Goal: Task Accomplishment & Management: Complete application form

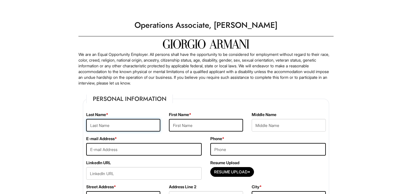
click at [124, 127] on input "text" at bounding box center [123, 125] width 74 height 13
type input "Plasencia"
type input "Zulleyca"
type input "zplasencia@plazacollege.edu"
type input "3478543094"
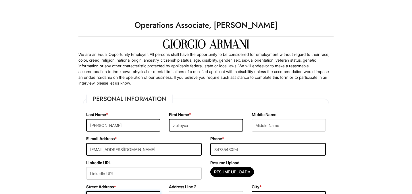
type input "635 Morris Ave"
type input "APT 701"
type input "Bronx"
select select "NY"
type input "10451"
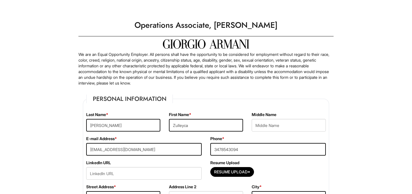
select select "United States of America"
click at [128, 149] on input "zplasencia@plazacollege.edu" at bounding box center [143, 149] width 115 height 13
type input "pzulleyca@gmail.com"
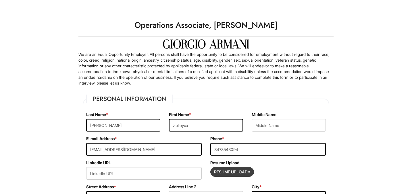
click at [226, 176] on input "Resume Upload*" at bounding box center [232, 172] width 43 height 9
type input "C:\fakepath\Zulleyca_Plasencia_Resume.pdf"
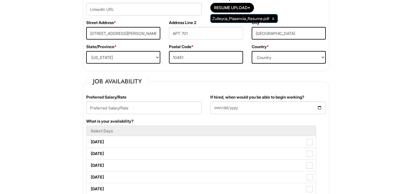
scroll to position [167, 0]
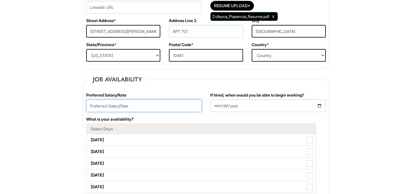
click at [159, 109] on input "text" at bounding box center [143, 106] width 115 height 13
type input "22/hr"
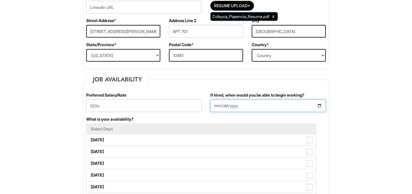
click at [320, 105] on input "If hired, when would you be able to begin working?" at bounding box center [267, 106] width 115 height 13
type input "2025-08-25"
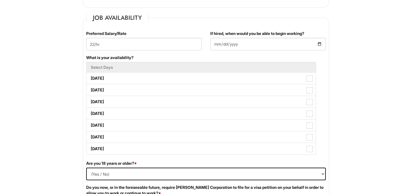
scroll to position [231, 0]
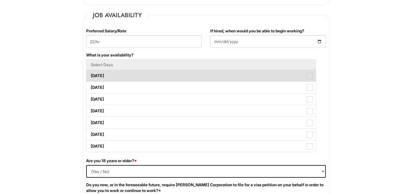
click at [121, 72] on label "Monday" at bounding box center [200, 75] width 229 height 11
click at [90, 72] on Available_Monday "Monday" at bounding box center [88, 73] width 4 height 4
checkbox Available_Monday "true"
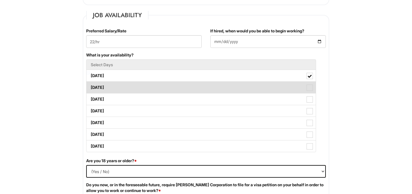
click at [125, 88] on label "Tuesday" at bounding box center [200, 87] width 229 height 11
click at [90, 87] on Available_Tuesday "Tuesday" at bounding box center [88, 85] width 4 height 4
checkbox Available_Tuesday "true"
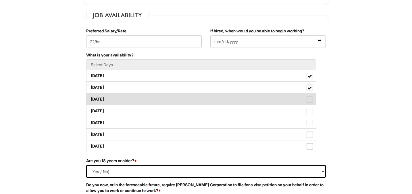
click at [129, 97] on label "Wednesday" at bounding box center [200, 99] width 229 height 11
click at [90, 97] on Available_Wednesday "Wednesday" at bounding box center [88, 97] width 4 height 4
checkbox Available_Wednesday "true"
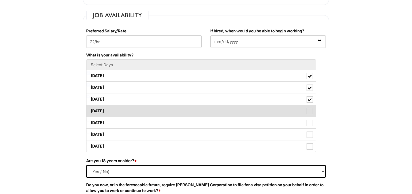
click at [136, 112] on label "Thursday" at bounding box center [200, 110] width 229 height 11
click at [90, 110] on Available_Thursday "Thursday" at bounding box center [88, 109] width 4 height 4
checkbox Available_Thursday "true"
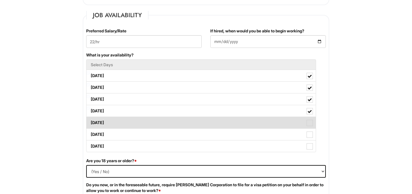
click at [139, 121] on label "Friday" at bounding box center [200, 122] width 229 height 11
click at [90, 121] on Available_Friday "Friday" at bounding box center [88, 120] width 4 height 4
checkbox Available_Friday "true"
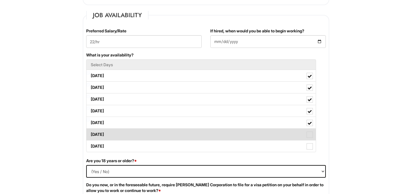
click at [145, 138] on label "Saturday" at bounding box center [200, 134] width 229 height 11
click at [90, 134] on Available_Saturday "Saturday" at bounding box center [88, 132] width 4 height 4
checkbox Available_Saturday "true"
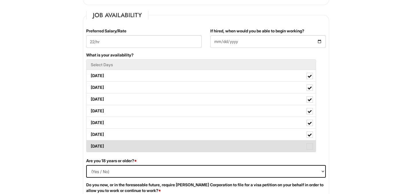
click at [147, 149] on label "Sunday" at bounding box center [200, 146] width 229 height 11
click at [90, 146] on Available_Sunday "Sunday" at bounding box center [88, 144] width 4 height 4
checkbox Available_Sunday "true"
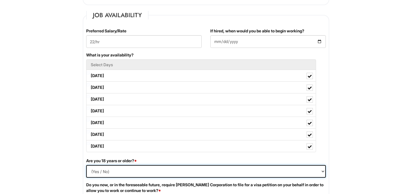
click at [96, 172] on select "(Yes / No) Yes No" at bounding box center [206, 171] width 240 height 13
select select "Yes"
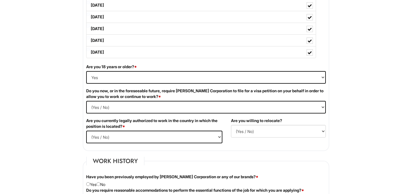
scroll to position [332, 0]
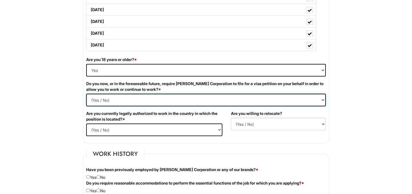
click at [121, 98] on Required "(Yes / No) Yes No" at bounding box center [206, 100] width 240 height 13
select Required "No"
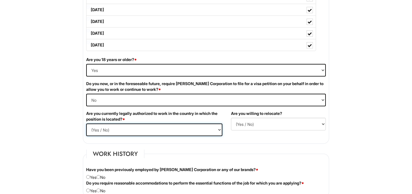
click at [152, 129] on select "(Yes / No) Yes No" at bounding box center [154, 130] width 136 height 13
select select "Yes"
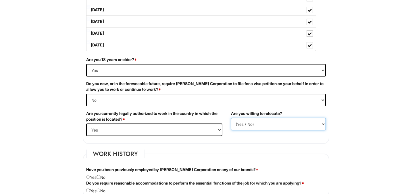
click at [249, 128] on select "(Yes / No) No Yes" at bounding box center [278, 124] width 95 height 13
select select "Y"
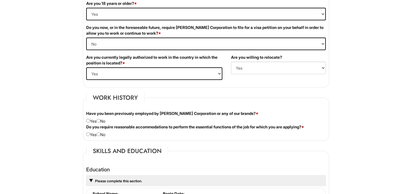
scroll to position [392, 0]
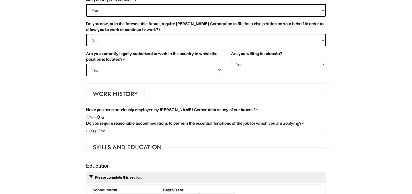
click at [100, 117] on input "radio" at bounding box center [99, 117] width 4 height 4
radio input "true"
click at [100, 131] on input "radio" at bounding box center [99, 131] width 4 height 4
radio input "true"
click at [70, 140] on html "Please Complete This Form 1 2 3 Operations Associate, Giorgio Armani PLEASE COM…" at bounding box center [206, 169] width 412 height 1122
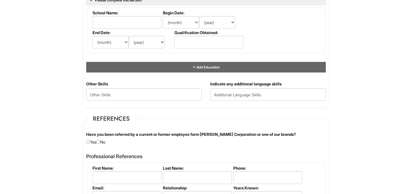
scroll to position [574, 0]
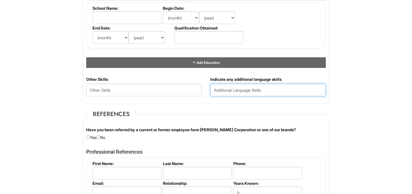
click at [269, 91] on input "text" at bounding box center [267, 90] width 115 height 13
type input "English, Spanish"
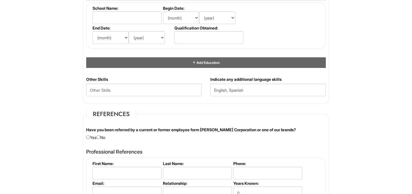
click at [99, 135] on div "Have you been referred by a current or former employee form Giorgio Armani Corp…" at bounding box center [206, 133] width 248 height 13
click at [100, 137] on input "radio" at bounding box center [99, 138] width 4 height 4
radio input "true"
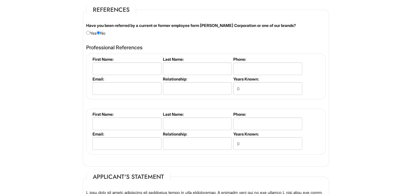
scroll to position [665, 0]
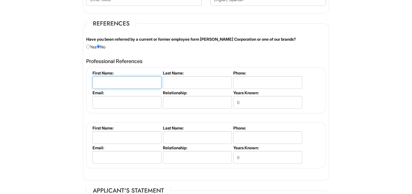
click at [129, 84] on input "text" at bounding box center [126, 82] width 69 height 13
type input "Yeury"
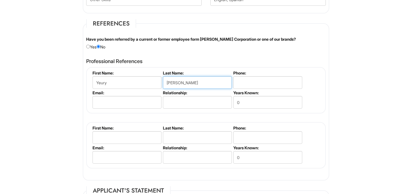
type input "Fondeur"
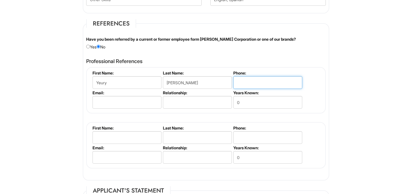
type input "8"
type input "9143144196"
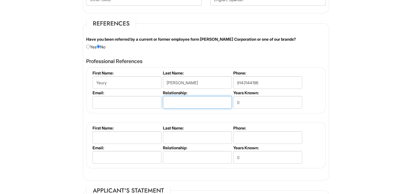
click at [195, 103] on input "text" at bounding box center [197, 102] width 69 height 13
type input "Supervisor"
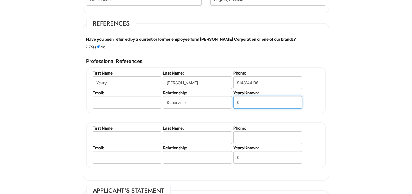
click at [255, 101] on input "0" at bounding box center [267, 102] width 69 height 13
type input "6"
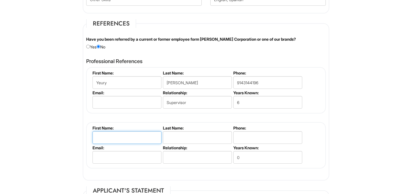
click at [142, 135] on input "text" at bounding box center [126, 138] width 69 height 13
type input "Ana"
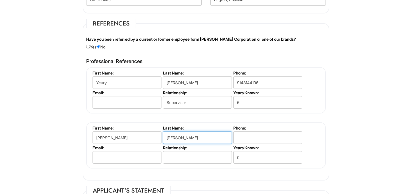
type input "Plasencia"
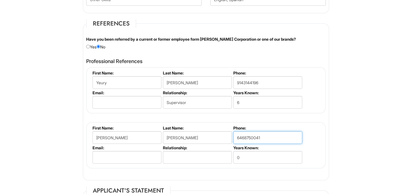
type input "6468750041"
click at [259, 161] on input "0" at bounding box center [267, 157] width 69 height 13
type input "4"
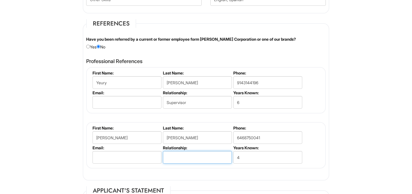
click at [202, 157] on input "text" at bounding box center [197, 157] width 69 height 13
type input "Supervisor"
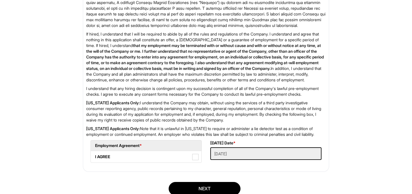
scroll to position [951, 0]
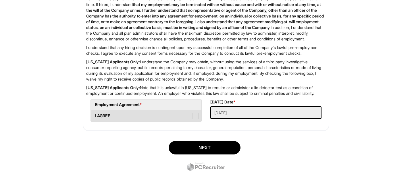
click at [195, 119] on span at bounding box center [195, 116] width 6 height 6
click at [94, 115] on AGREE "I AGREE" at bounding box center [93, 113] width 4 height 4
checkbox AGREE "true"
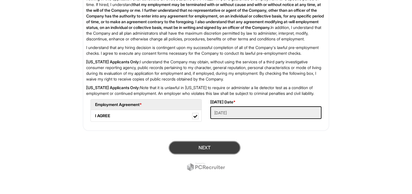
click at [225, 148] on button "Next" at bounding box center [205, 147] width 72 height 13
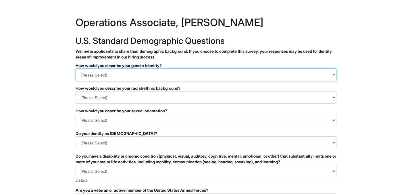
click at [279, 71] on select "(Please Select) Man Woman [DEMOGRAPHIC_DATA] I prefer to self-describe I don't …" at bounding box center [206, 75] width 261 height 13
select select "Woman"
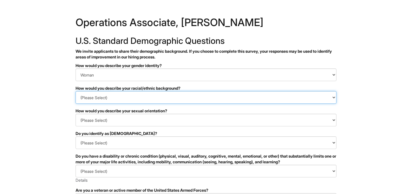
click at [278, 99] on select "(Please Select) [DEMOGRAPHIC_DATA] or of [DEMOGRAPHIC_DATA] descent [DEMOGRAPHI…" at bounding box center [206, 97] width 261 height 13
click at [271, 100] on select "(Please Select) [DEMOGRAPHIC_DATA] or of [DEMOGRAPHIC_DATA] descent [DEMOGRAPHI…" at bounding box center [206, 97] width 261 height 13
select select "Hispanic, Latinx or of Spanish Origin"
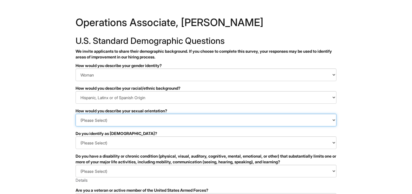
click at [253, 123] on select "(Please Select) [DEMOGRAPHIC_DATA] [DEMOGRAPHIC_DATA] and/or [DEMOGRAPHIC_DATA]…" at bounding box center [206, 120] width 261 height 13
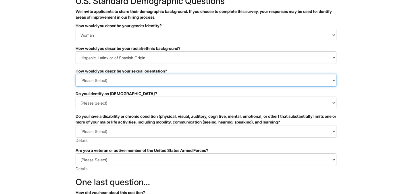
scroll to position [53, 0]
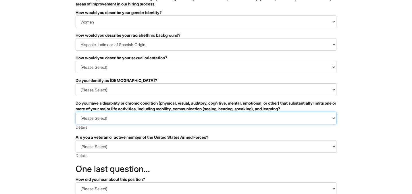
click at [322, 119] on select "(Please Select) YES, I HAVE A DISABILITY (or previously had a disability) NO, I…" at bounding box center [206, 118] width 261 height 13
select select "NO, I DON'T HAVE A DISABILITY"
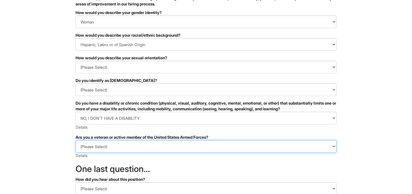
click at [321, 147] on select "(Please Select) I IDENTIFY AS ONE OR MORE OF THE CLASSIFICATIONS OF PROTECTED V…" at bounding box center [206, 146] width 261 height 13
select select "I AM NOT A PROTECTED VETERAN"
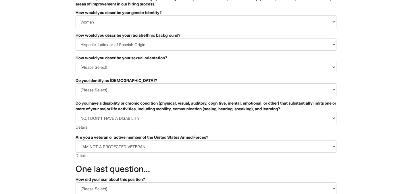
click at [404, 129] on html "&nbsp; ✔ 2 3 Operations Associate, [PERSON_NAME] U.S. Standard Demographic Ques…" at bounding box center [206, 108] width 412 height 323
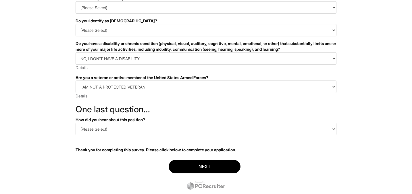
scroll to position [129, 0]
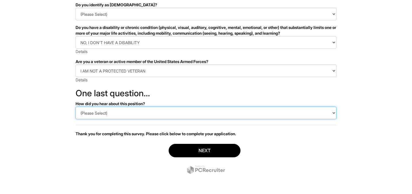
click at [312, 111] on select "(Please Select) CareerBuilder Indeed LinkedIn Monster Referral Other" at bounding box center [206, 113] width 261 height 13
select select "Other"
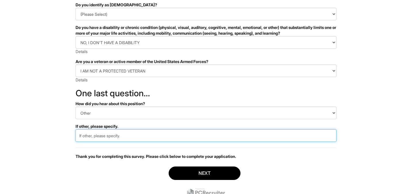
click at [262, 138] on input "text" at bounding box center [206, 136] width 261 height 13
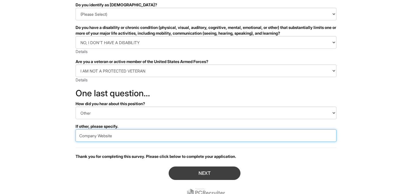
type input "Company Website"
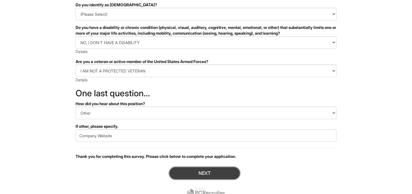
click at [229, 177] on button "Next" at bounding box center [205, 173] width 72 height 13
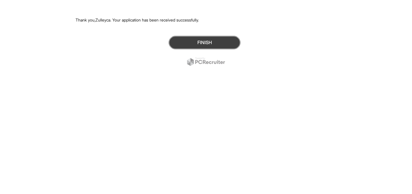
click at [206, 47] on button "Finish" at bounding box center [205, 42] width 72 height 13
